Goal: Check status: Check status

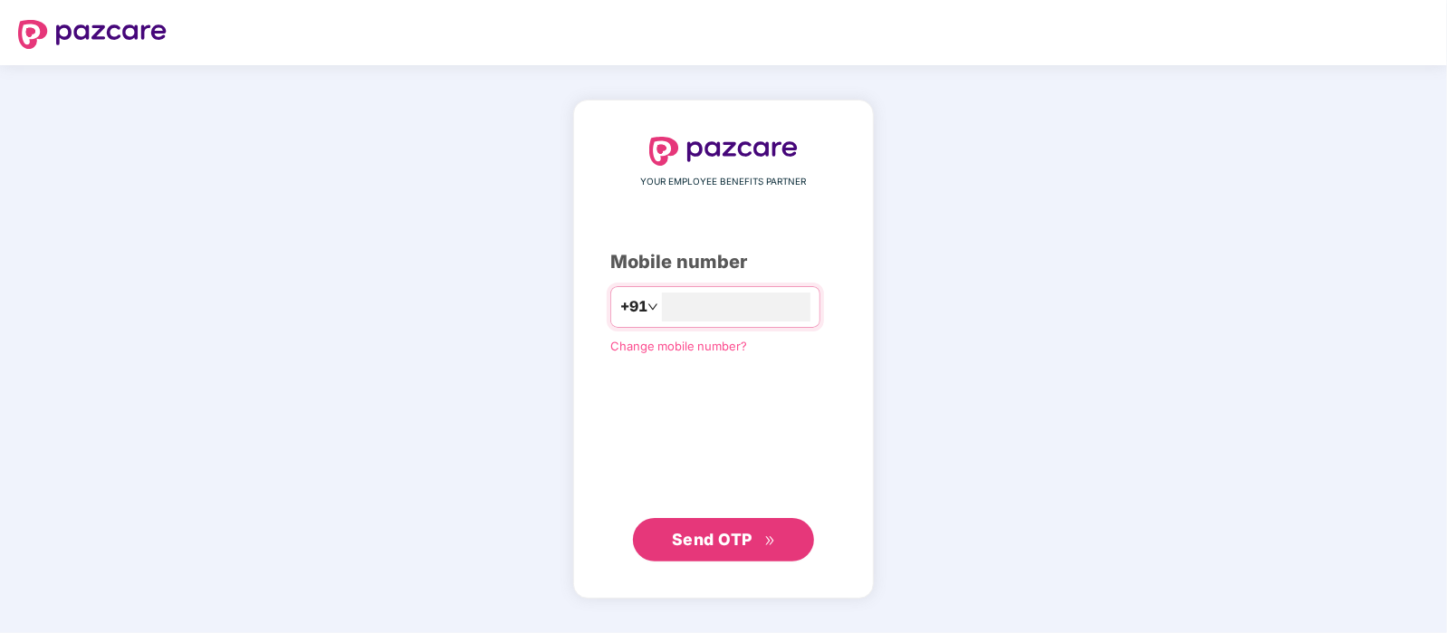
type input "**********"
click at [701, 523] on button "Send OTP" at bounding box center [723, 539] width 181 height 43
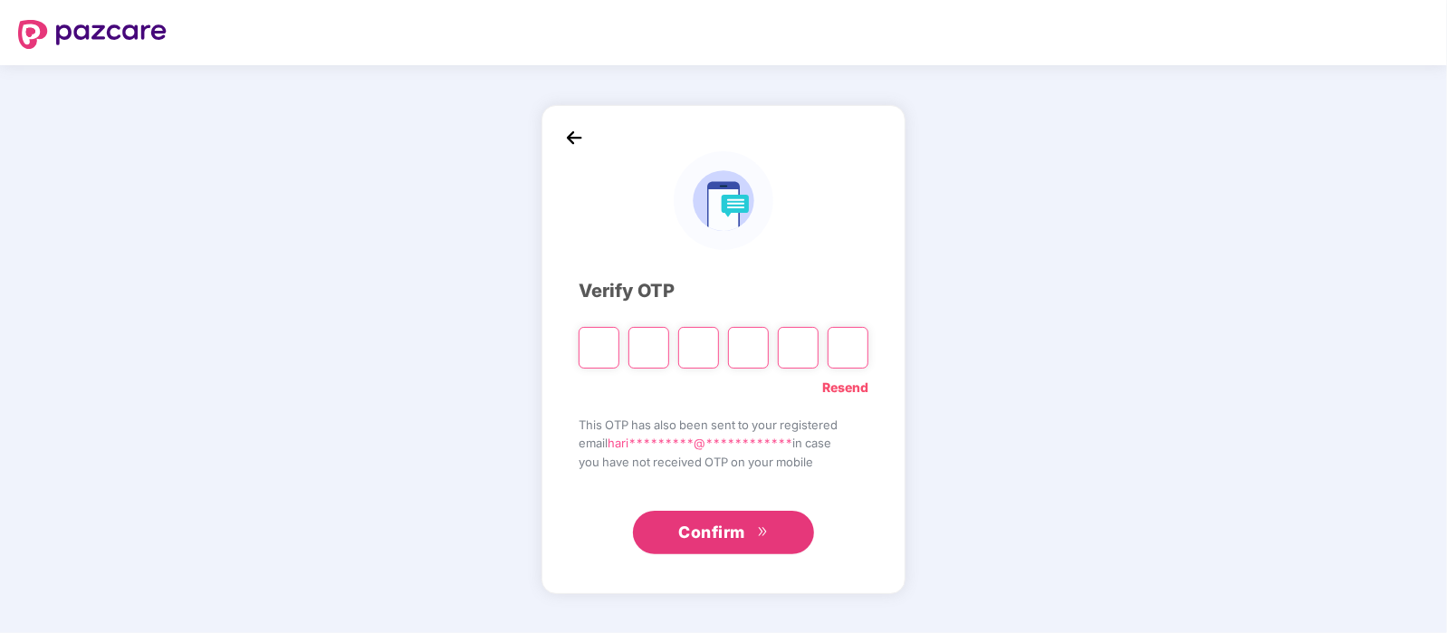
type input "*"
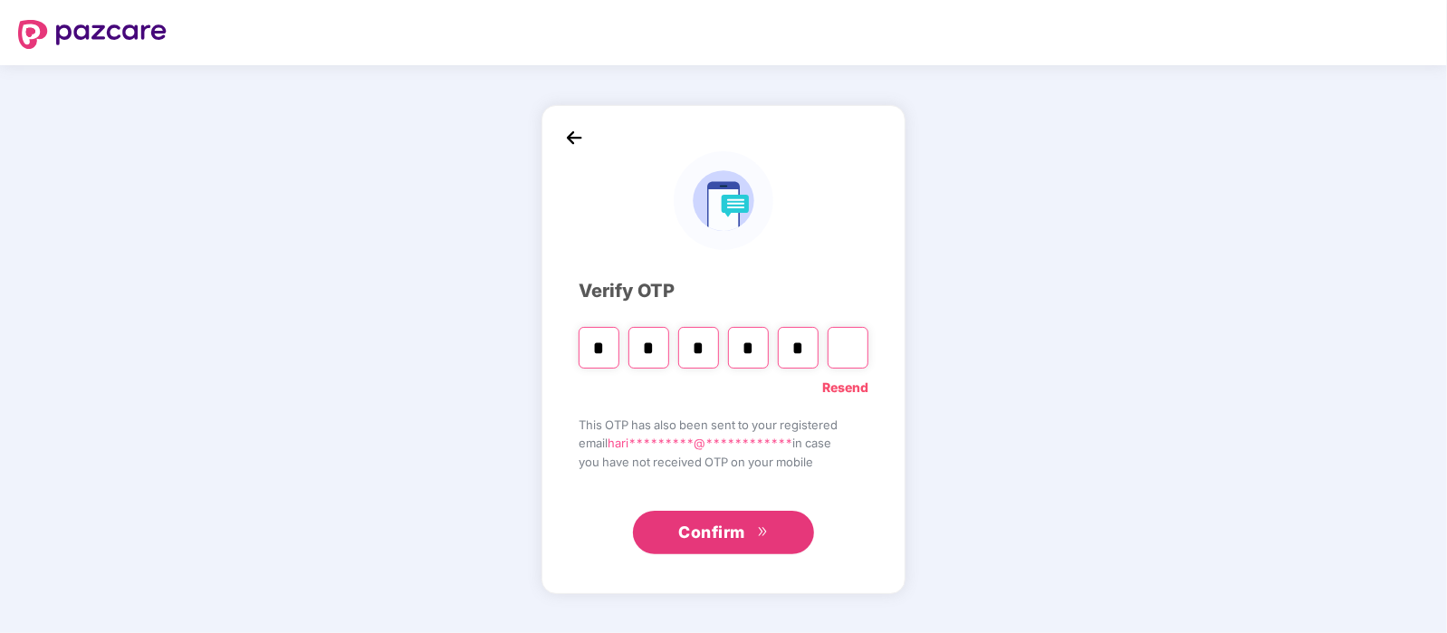
type input "*"
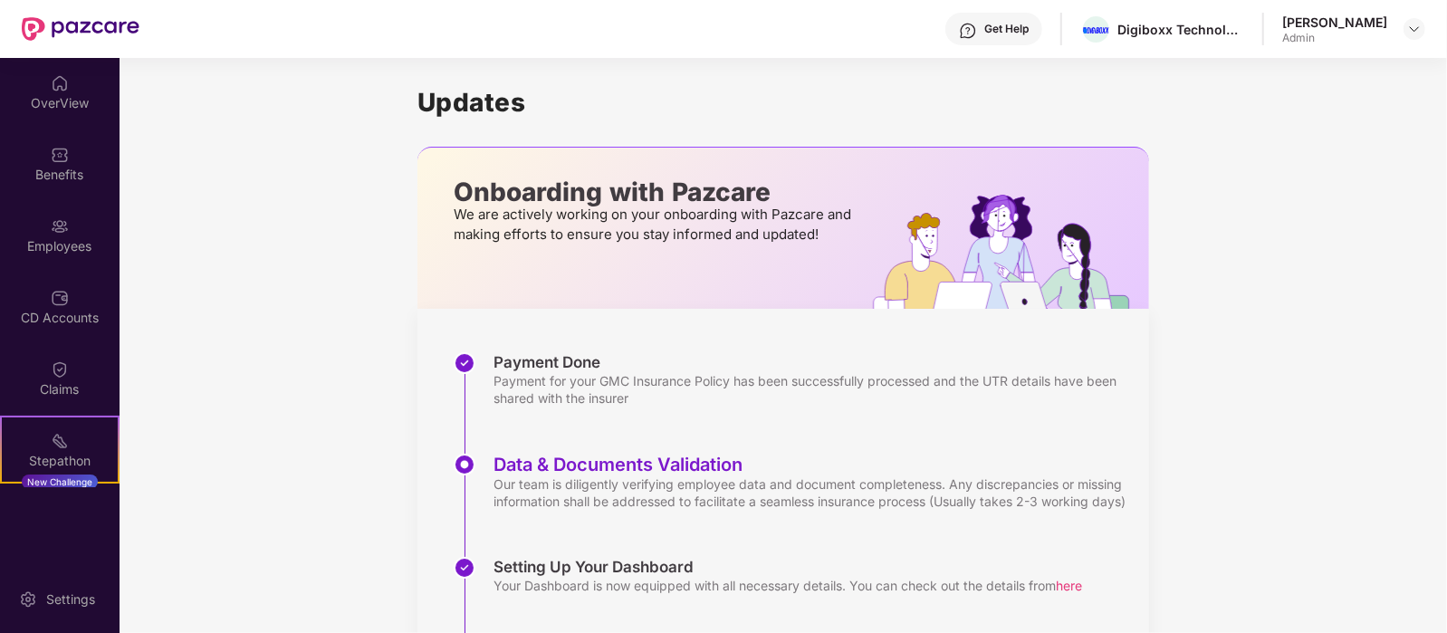
scroll to position [280, 0]
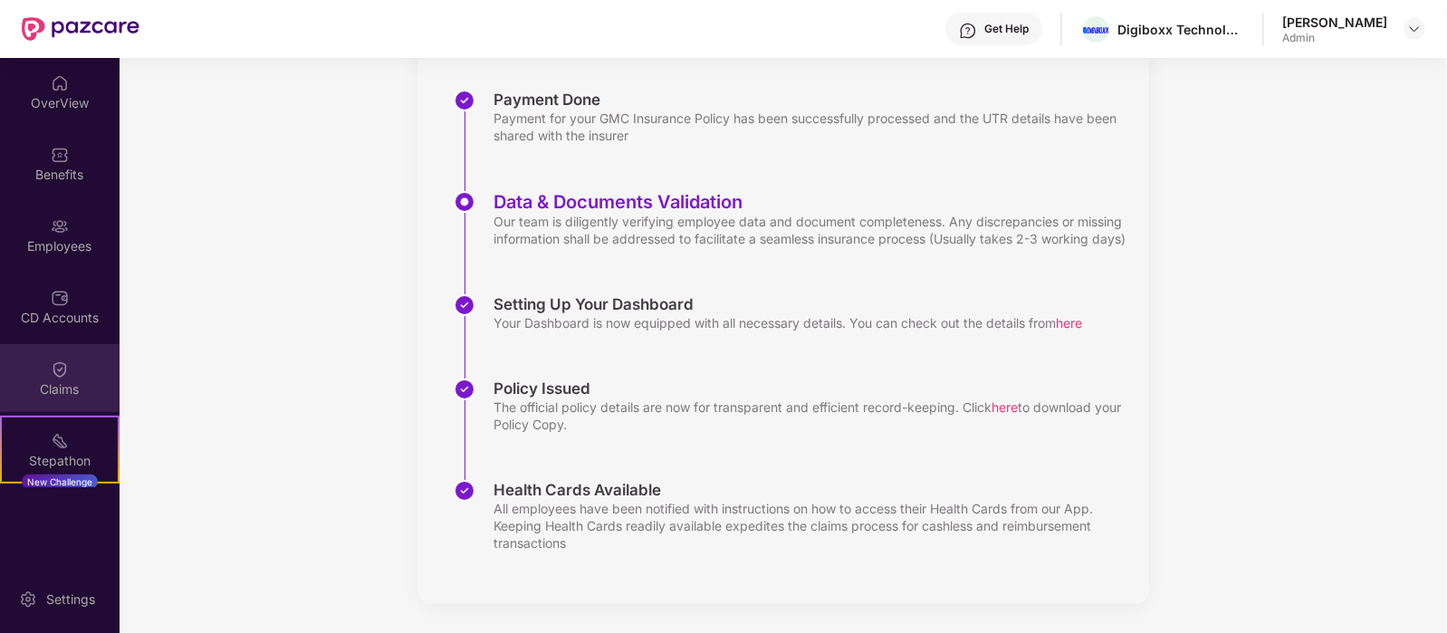
click at [75, 380] on div "Claims" at bounding box center [59, 389] width 119 height 18
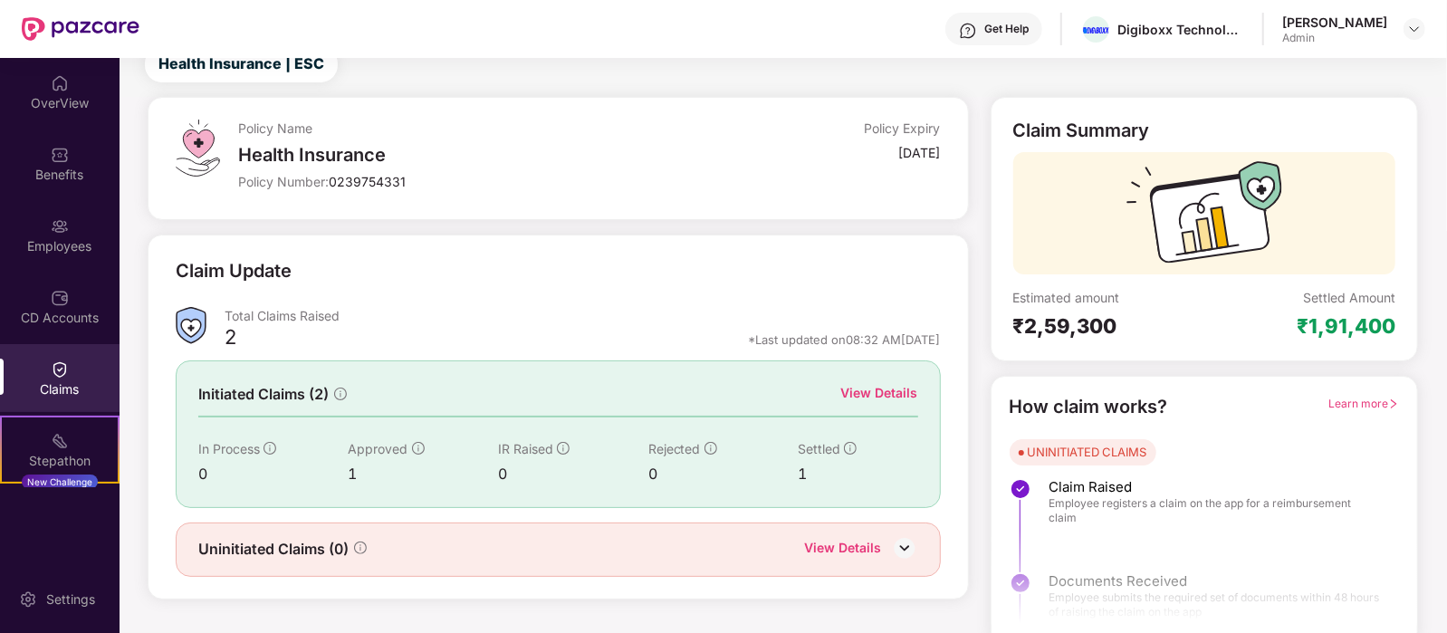
scroll to position [75, 0]
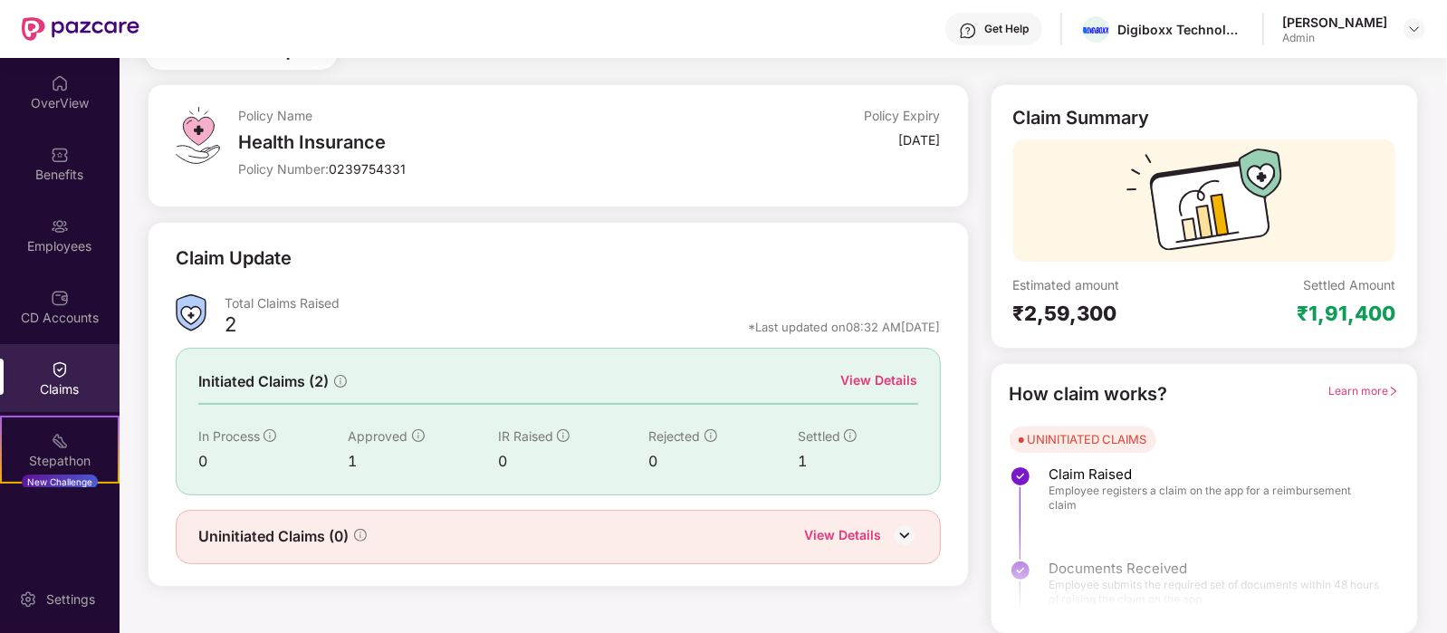
click at [908, 533] on img at bounding box center [904, 534] width 27 height 27
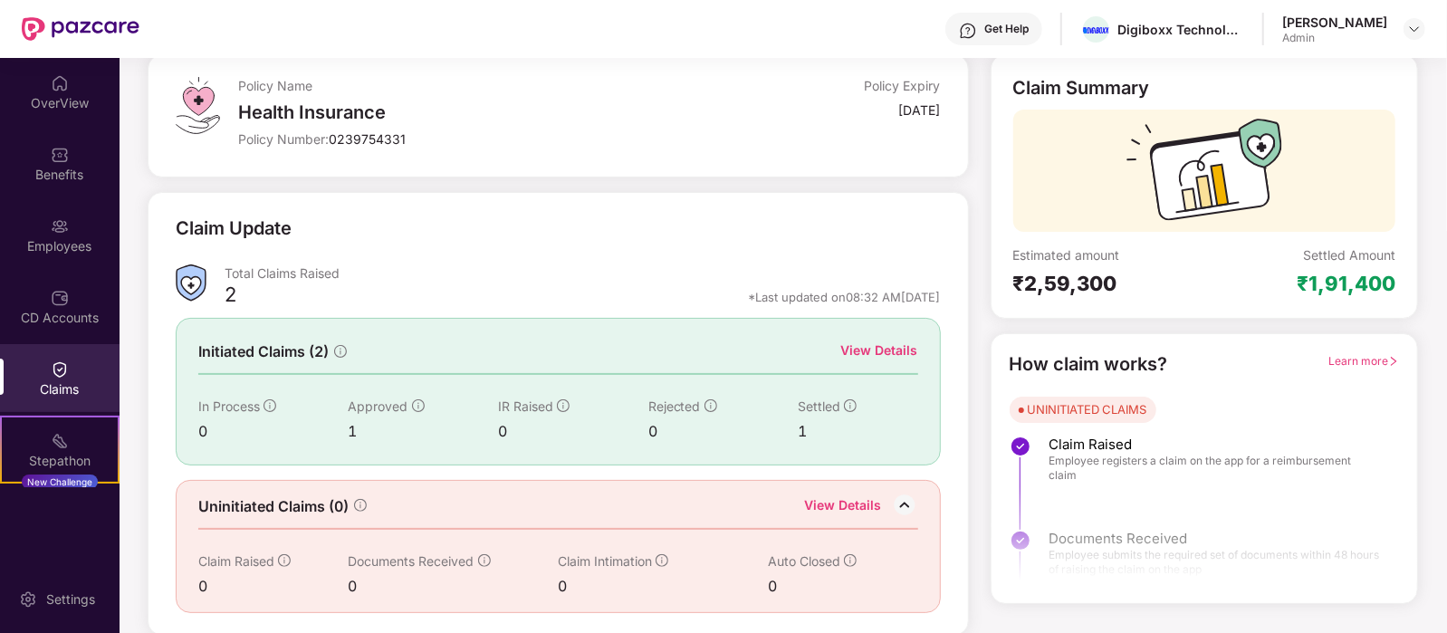
scroll to position [0, 0]
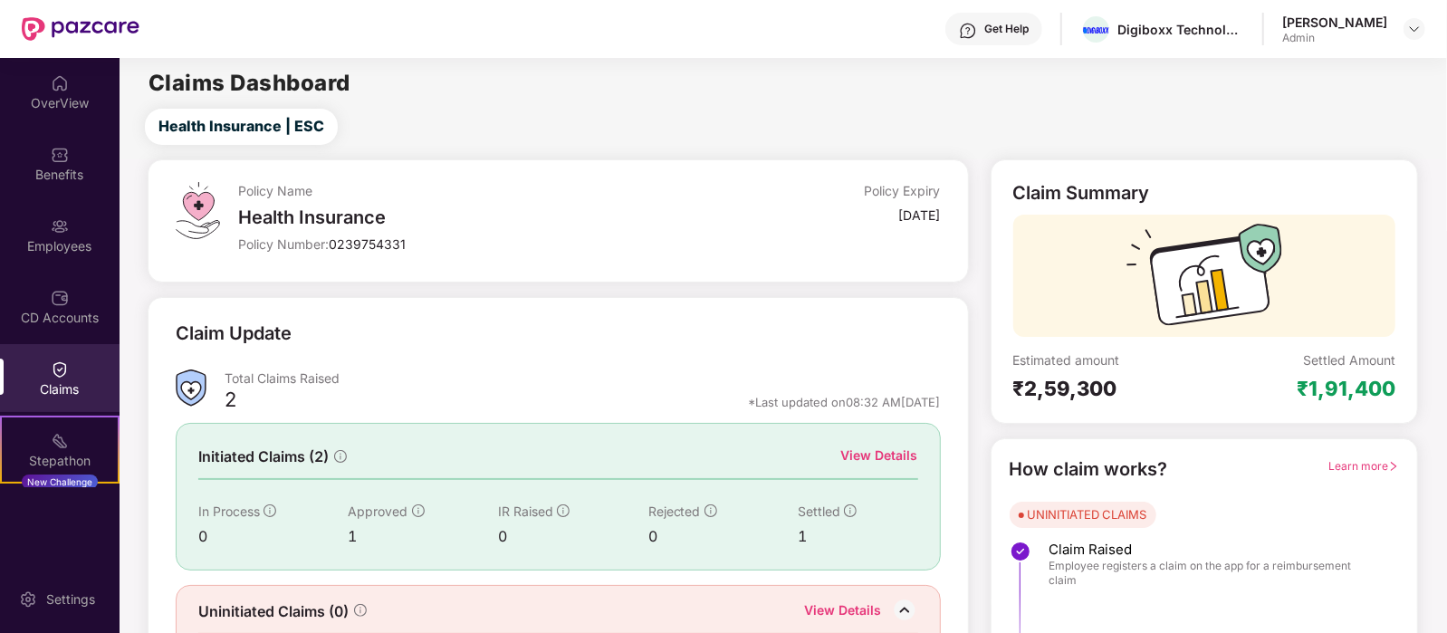
click at [1346, 385] on div "₹1,91,400" at bounding box center [1345, 388] width 99 height 25
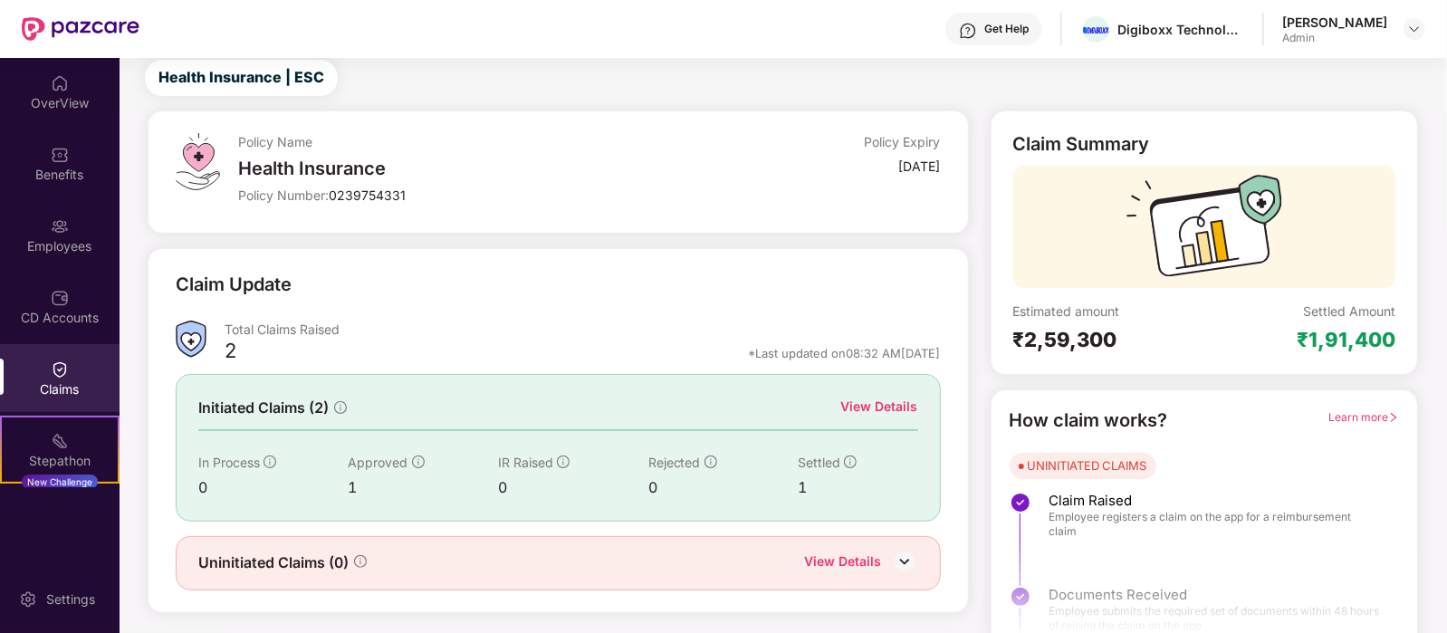
scroll to position [75, 0]
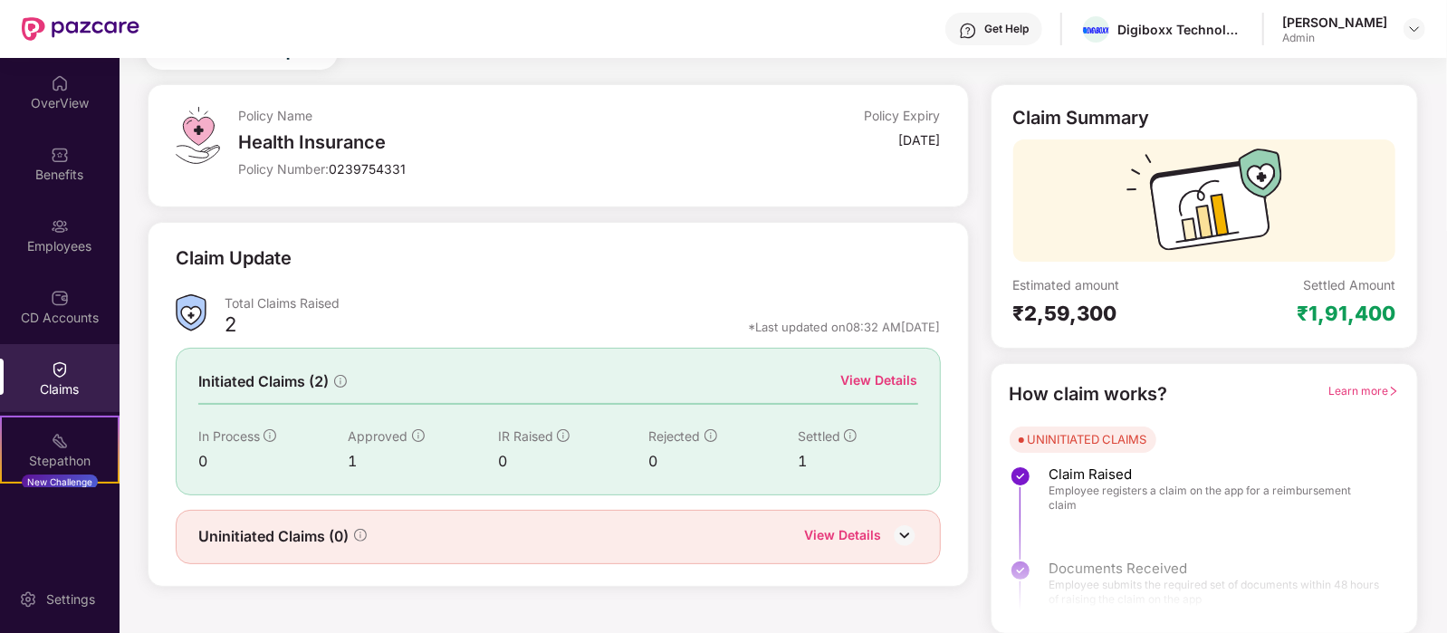
click at [867, 377] on div "View Details" at bounding box center [879, 380] width 77 height 20
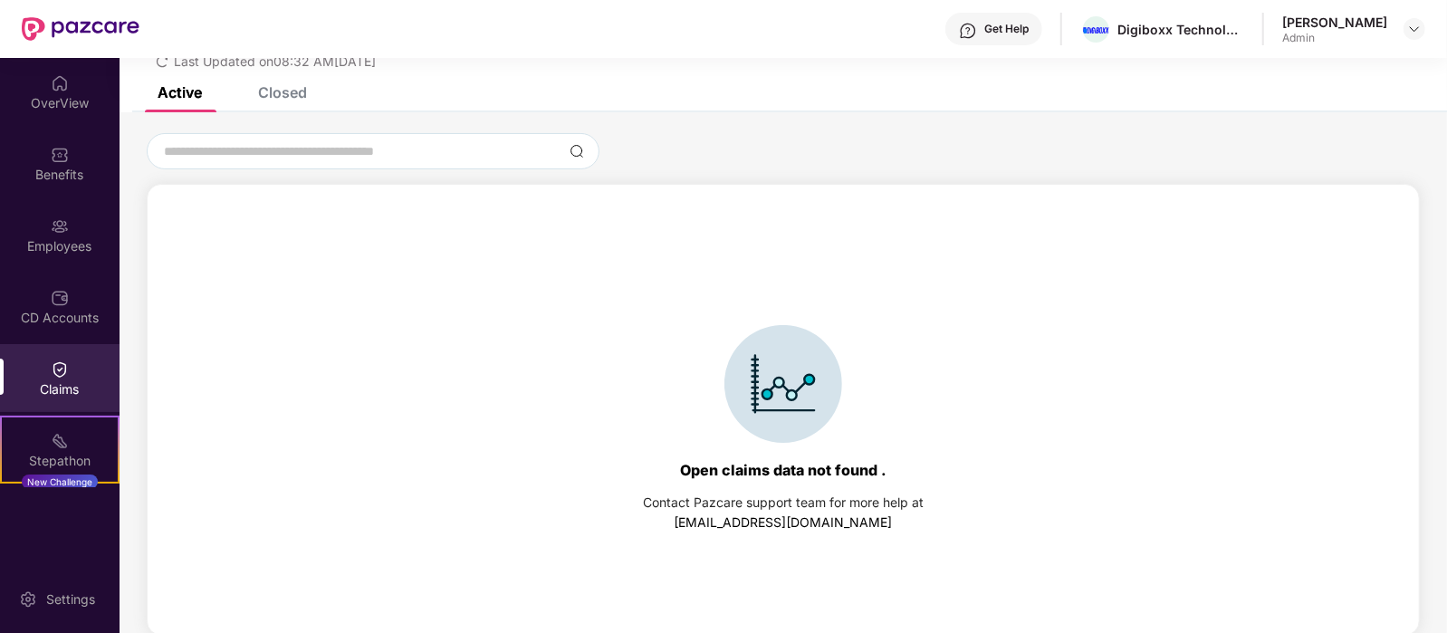
click at [287, 98] on div "Closed" at bounding box center [282, 92] width 49 height 18
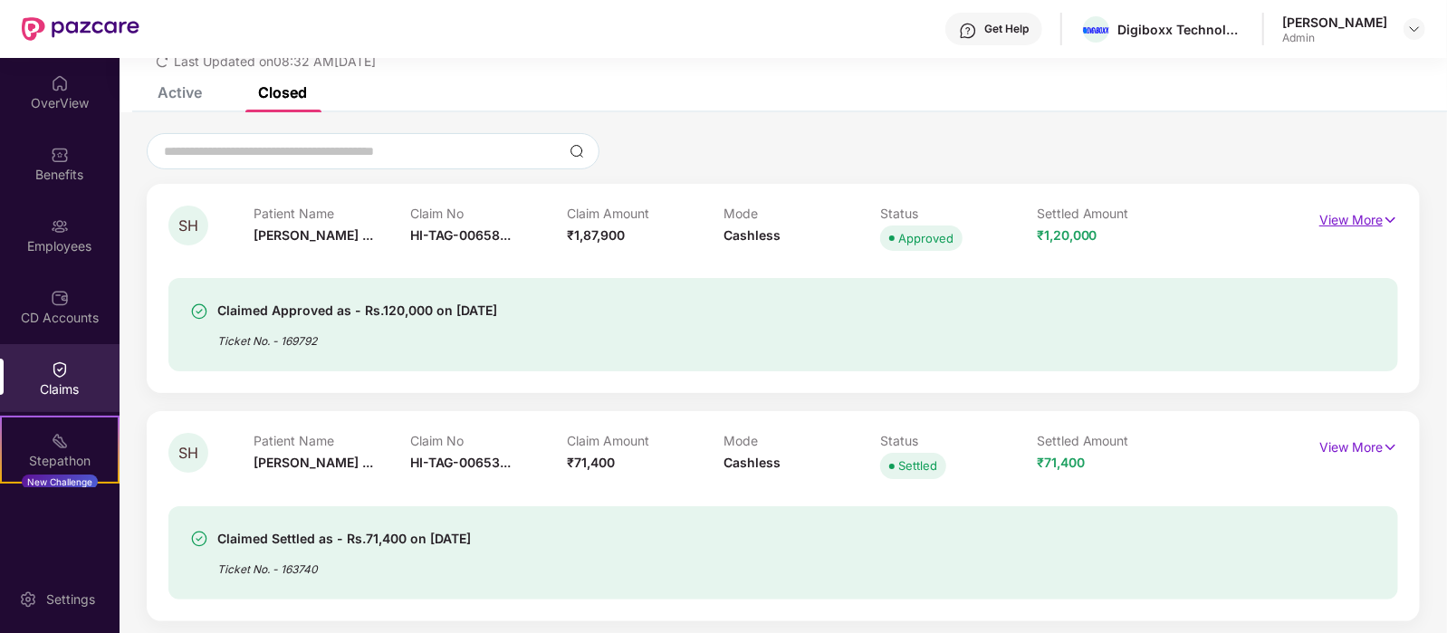
click at [1386, 219] on img at bounding box center [1389, 220] width 15 height 20
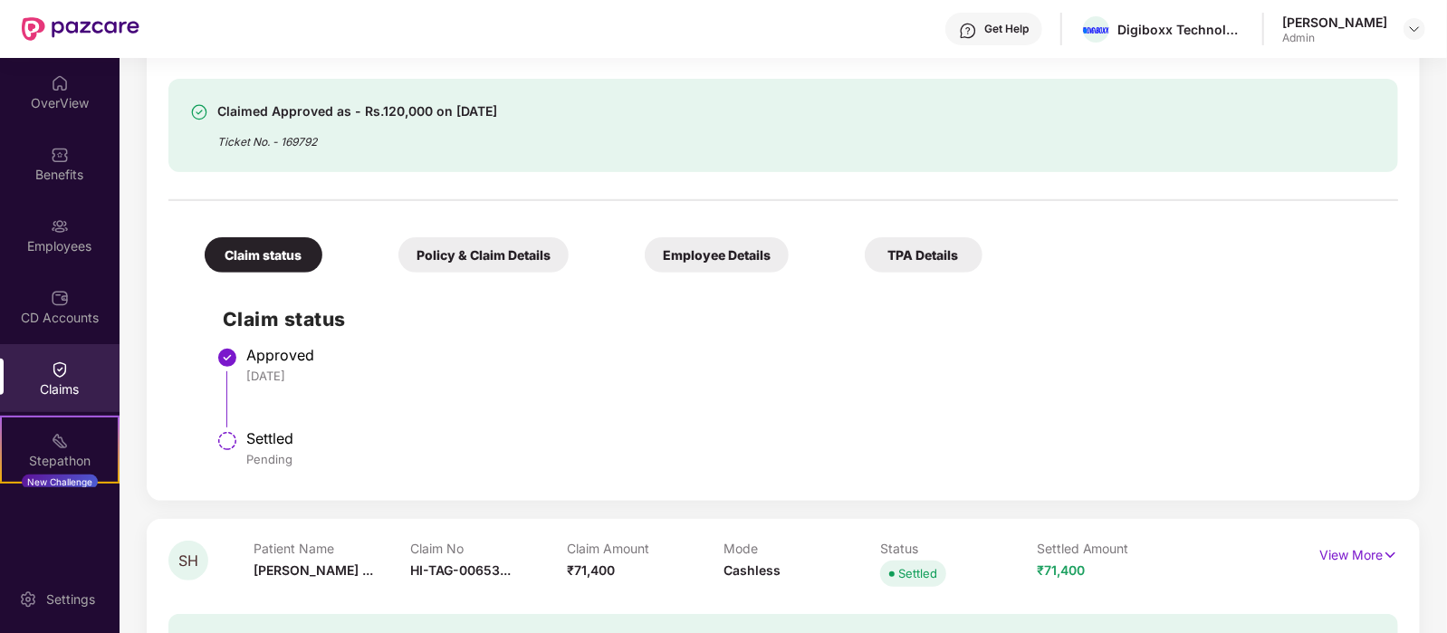
scroll to position [0, 0]
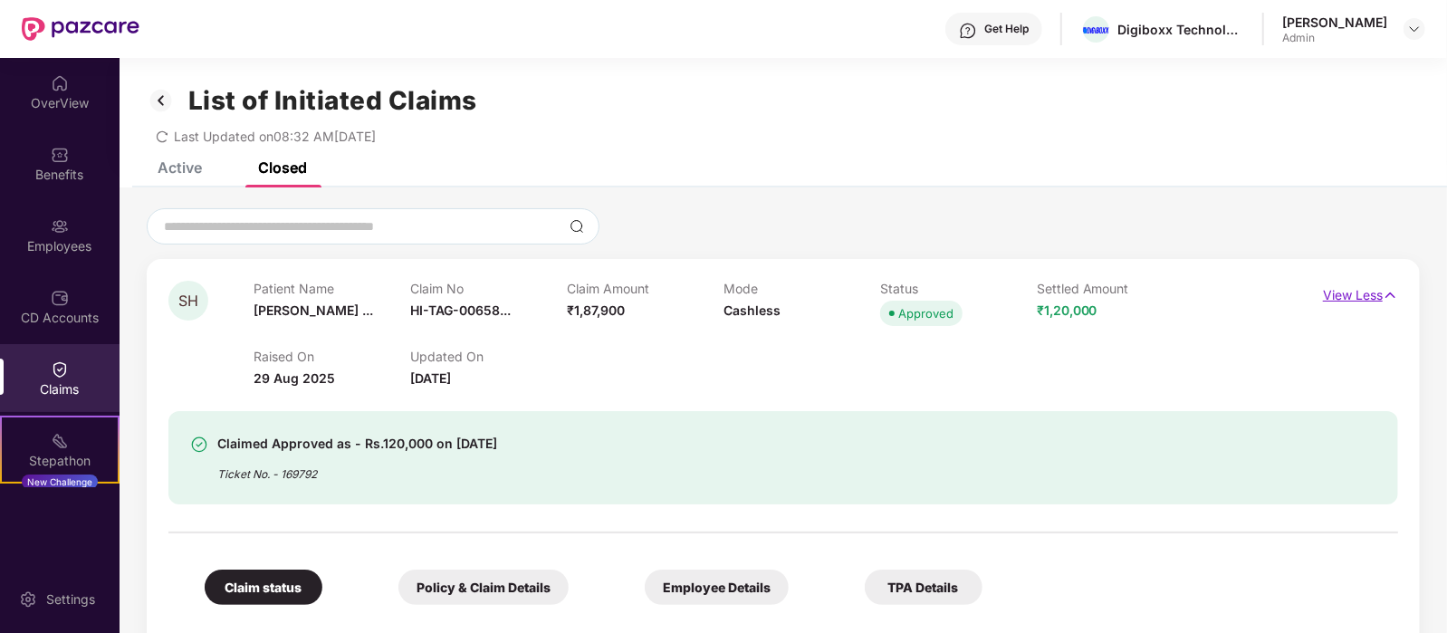
click at [1355, 295] on p "View Less" at bounding box center [1360, 293] width 75 height 24
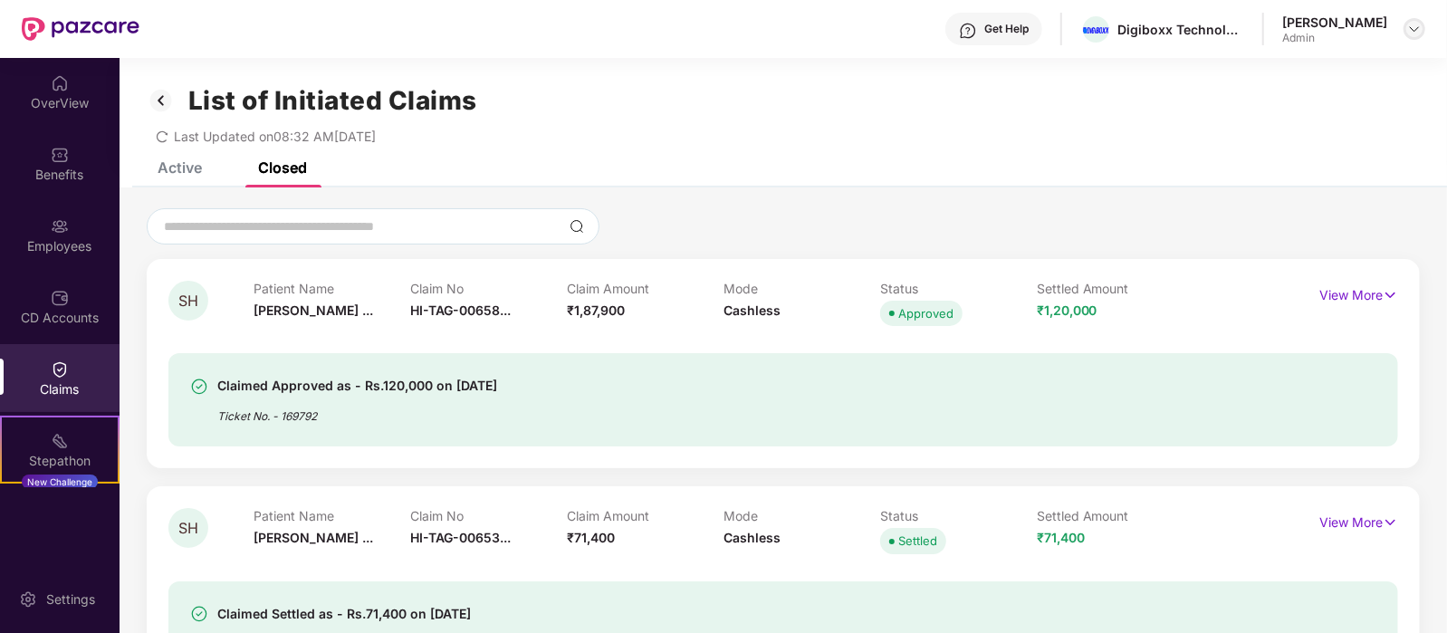
click at [1423, 28] on div at bounding box center [1414, 29] width 22 height 22
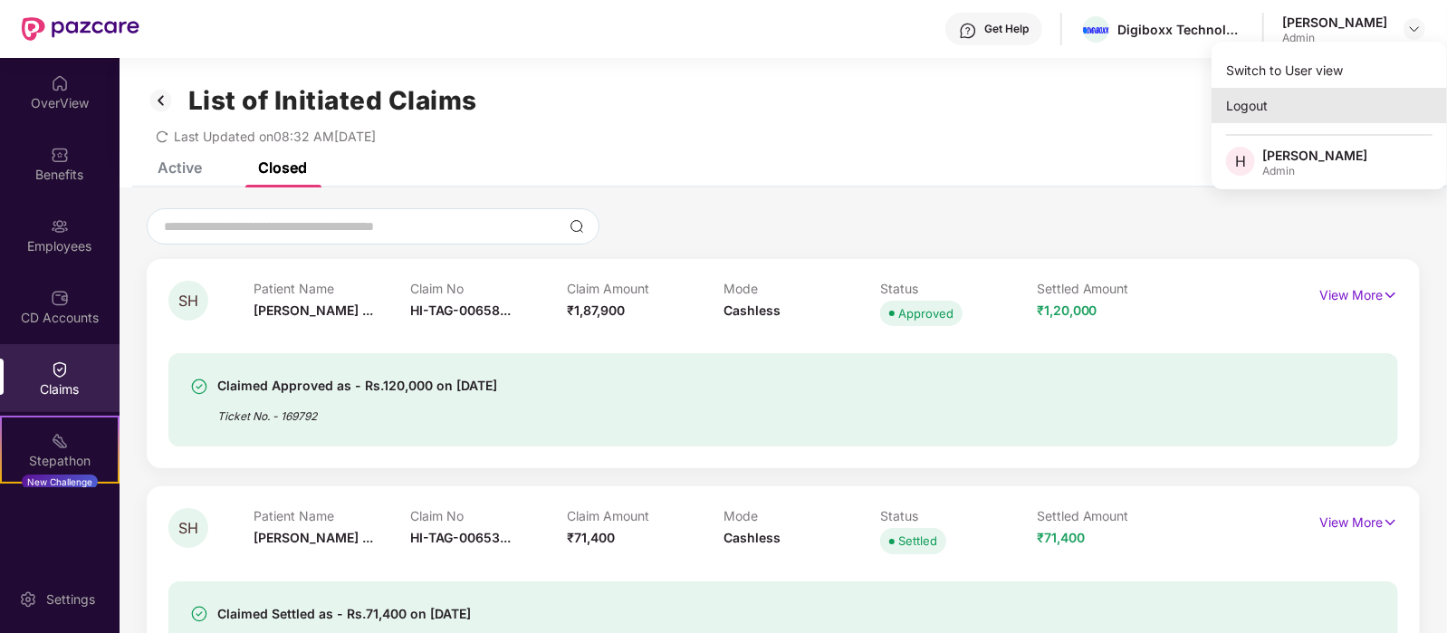
click at [1247, 111] on div "Logout" at bounding box center [1328, 105] width 235 height 35
